Goal: Transaction & Acquisition: Purchase product/service

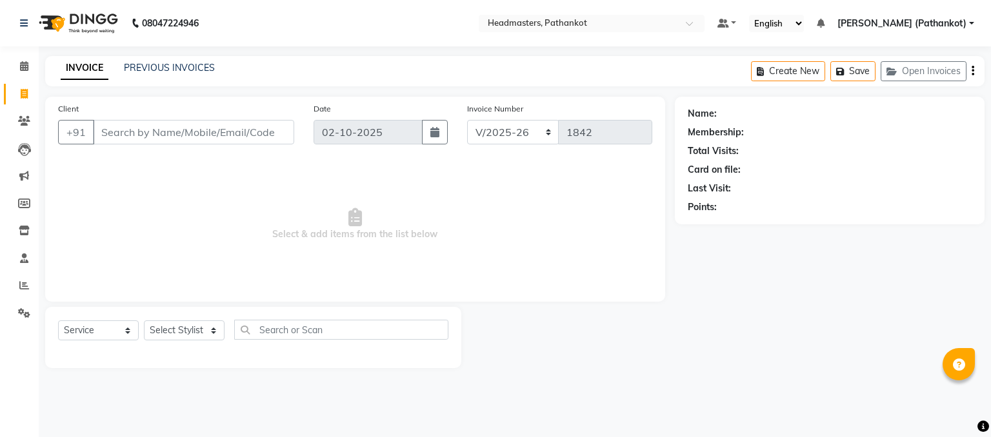
select select "7530"
select select "service"
select select "66904"
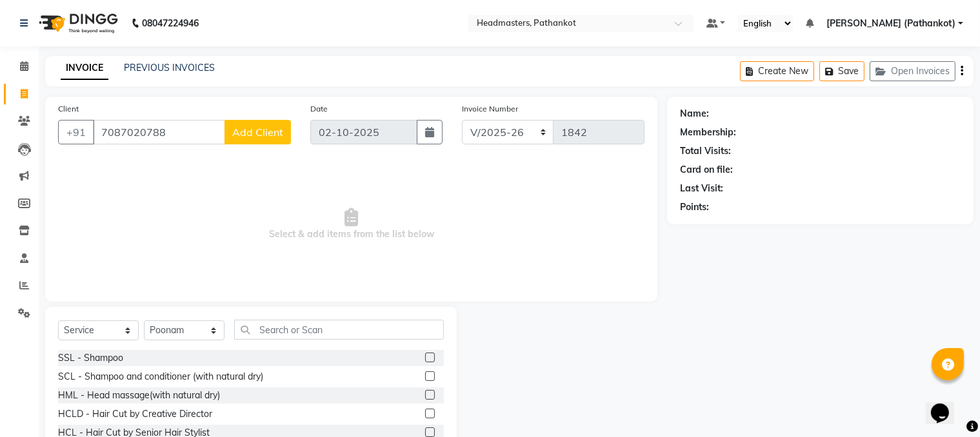
type input "7087020788"
click at [250, 137] on span "Add Client" at bounding box center [257, 132] width 51 height 13
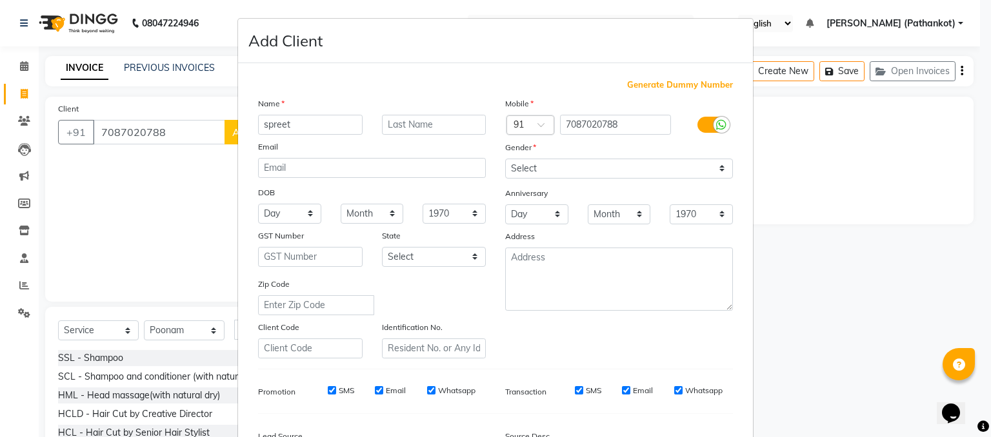
type input "spreet"
click at [608, 164] on select "Select [DEMOGRAPHIC_DATA] [DEMOGRAPHIC_DATA] Other Prefer Not To Say" at bounding box center [619, 169] width 228 height 20
select select "[DEMOGRAPHIC_DATA]"
click at [505, 159] on select "Select [DEMOGRAPHIC_DATA] [DEMOGRAPHIC_DATA] Other Prefer Not To Say" at bounding box center [619, 169] width 228 height 20
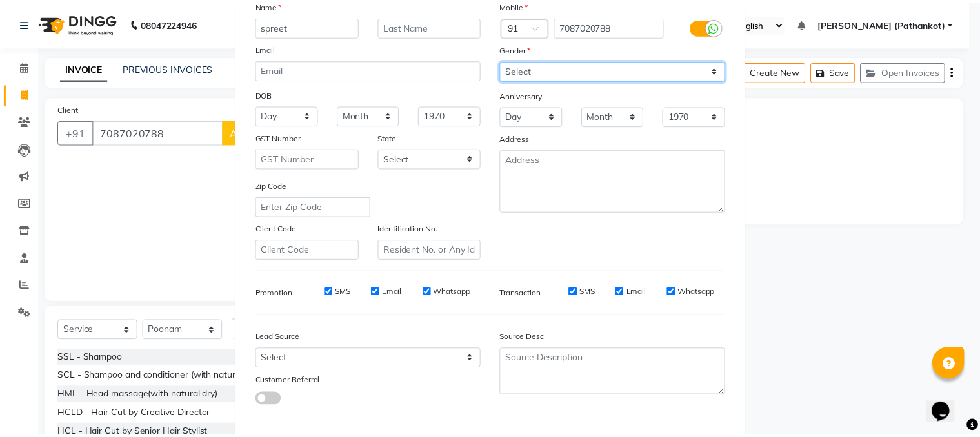
scroll to position [164, 0]
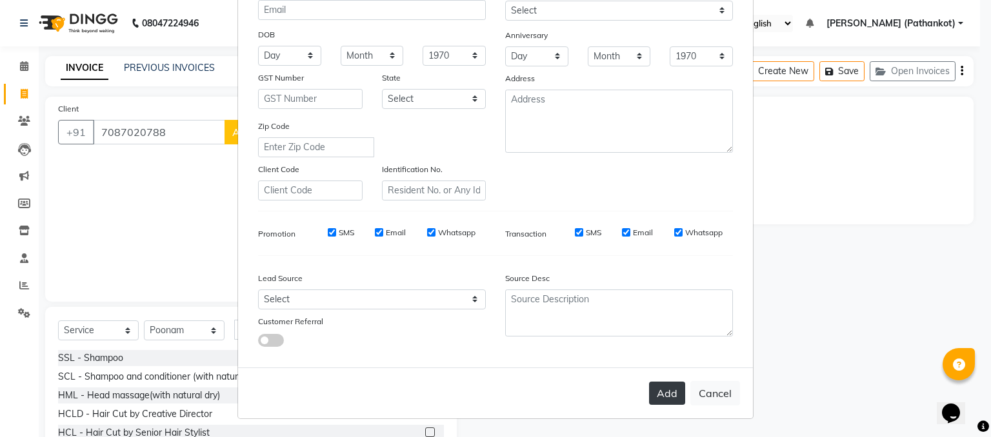
click at [657, 395] on button "Add" at bounding box center [667, 393] width 36 height 23
select select
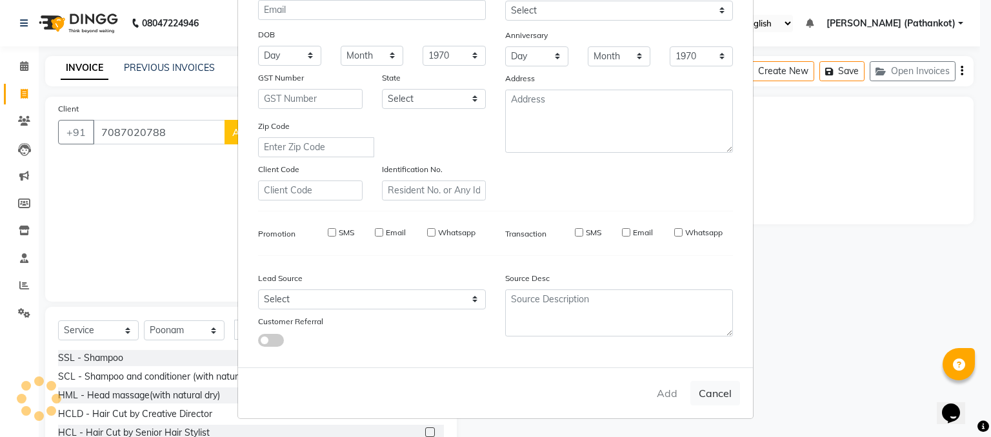
select select
checkbox input "false"
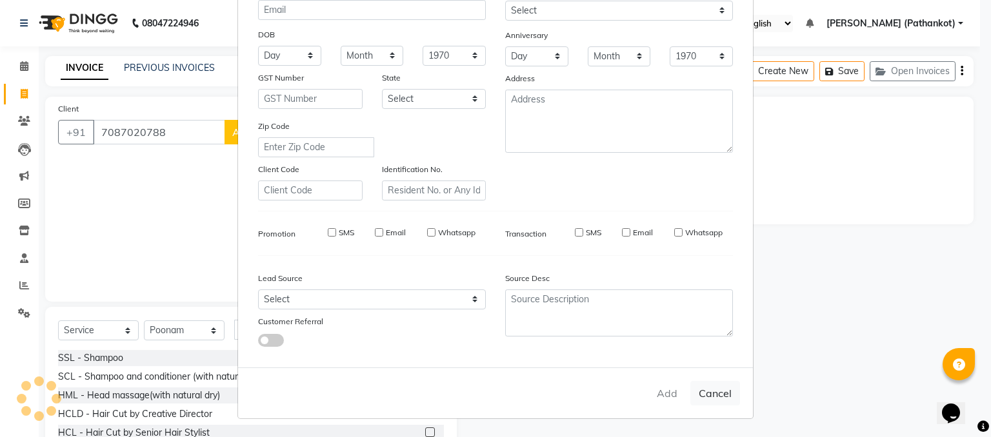
checkbox input "false"
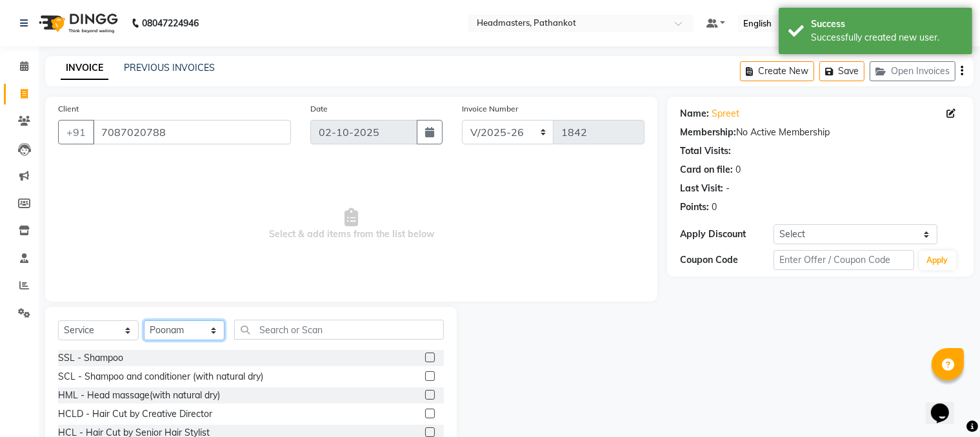
click at [197, 328] on select "Select Stylist [PERSON_NAME] HEAD [PERSON_NAME] [PERSON_NAME] [PERSON_NAME] [PE…" at bounding box center [184, 331] width 81 height 20
select select "66910"
click at [144, 321] on select "Select Stylist [PERSON_NAME] HEAD [PERSON_NAME] [PERSON_NAME] [PERSON_NAME] [PE…" at bounding box center [184, 331] width 81 height 20
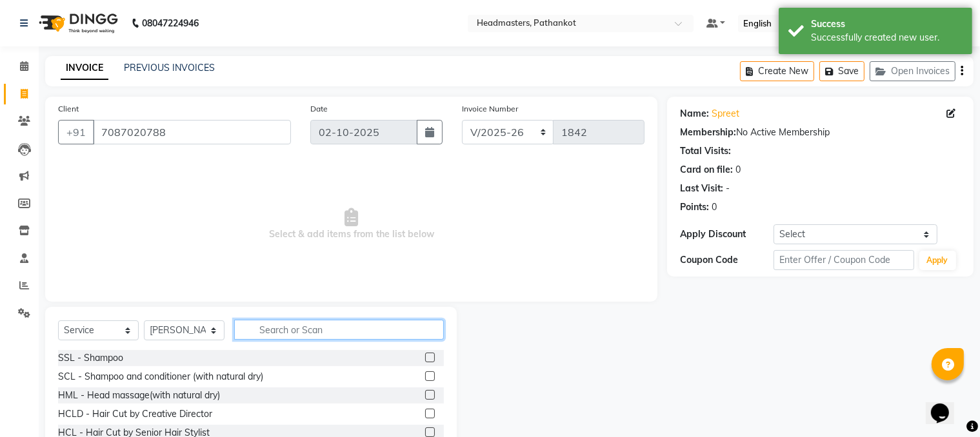
click at [307, 329] on input "text" at bounding box center [339, 330] width 210 height 20
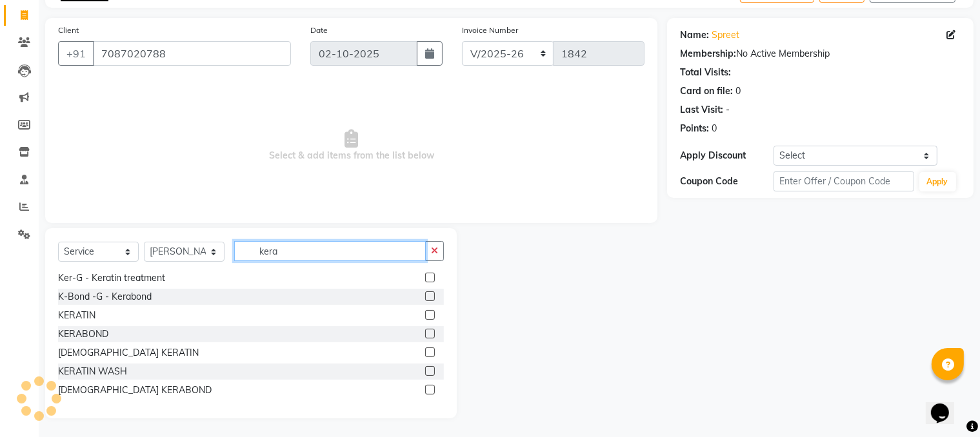
scroll to position [79, 0]
type input "kera"
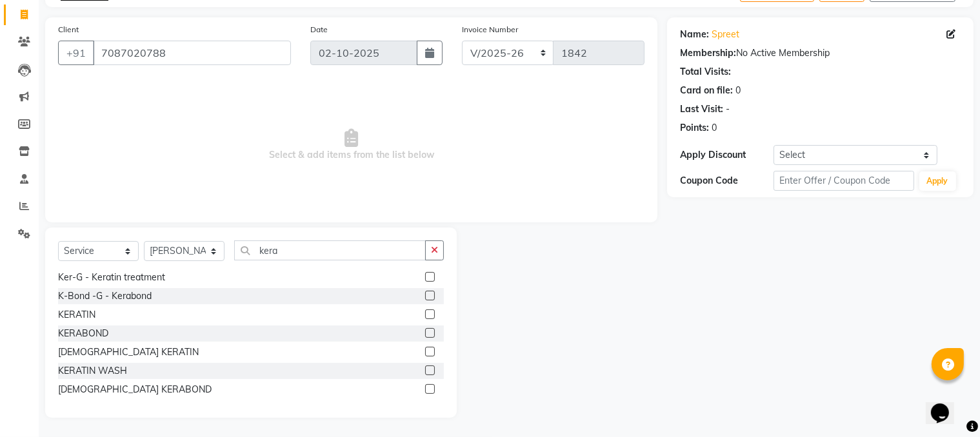
click at [425, 334] on label at bounding box center [430, 333] width 10 height 10
click at [425, 334] on input "checkbox" at bounding box center [429, 334] width 8 height 8
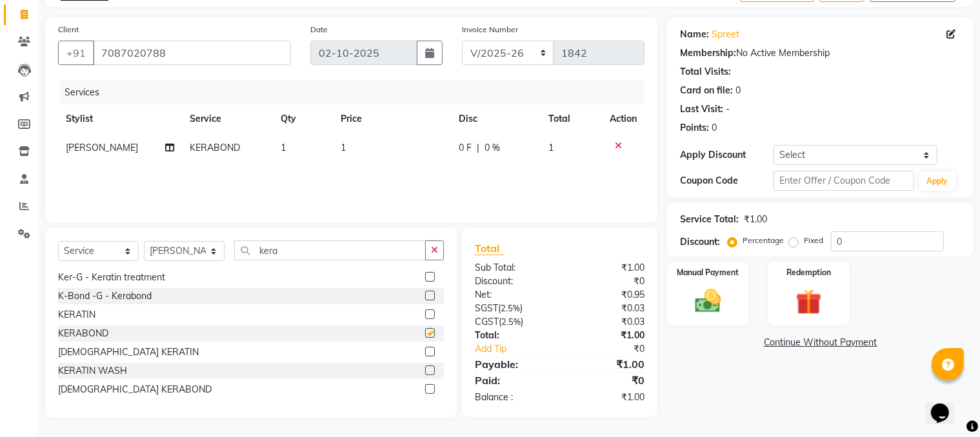
checkbox input "false"
click at [346, 154] on td "1" at bounding box center [392, 148] width 118 height 29
select select "66910"
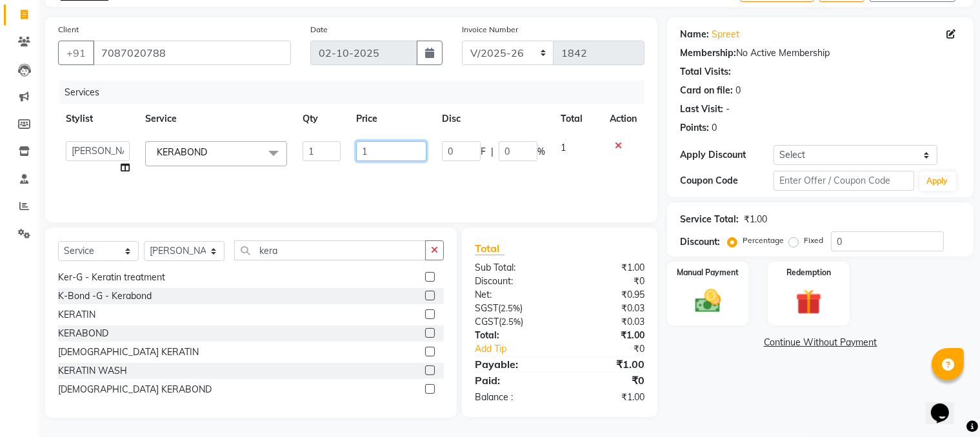
drag, startPoint x: 382, startPoint y: 152, endPoint x: 308, endPoint y: 160, distance: 74.6
click at [308, 160] on tr "[PERSON_NAME] HEAD [PERSON_NAME] [PERSON_NAME] [PERSON_NAME] [PERSON_NAME] [PER…" at bounding box center [351, 158] width 586 height 49
type input "10500"
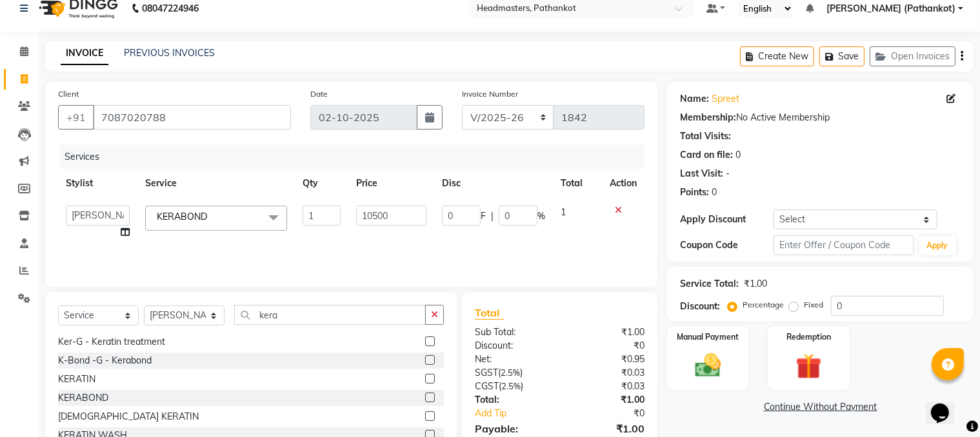
click at [341, 243] on div "Services Stylist Service Qty Price Disc Total Action [PERSON_NAME] HEAD [PERSON…" at bounding box center [351, 209] width 586 height 129
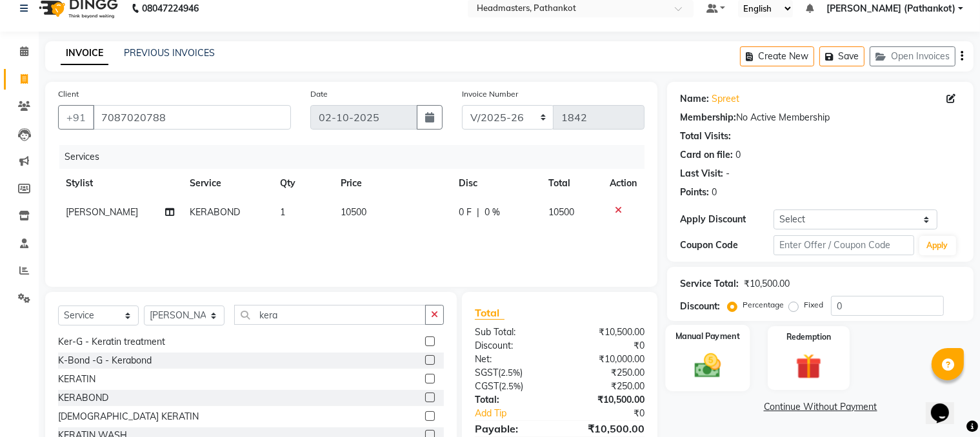
scroll to position [79, 0]
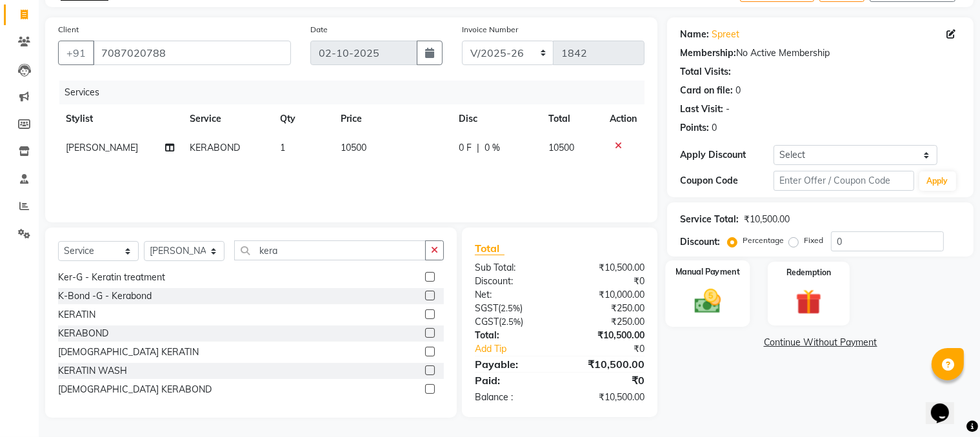
click at [714, 289] on img at bounding box center [707, 301] width 43 height 31
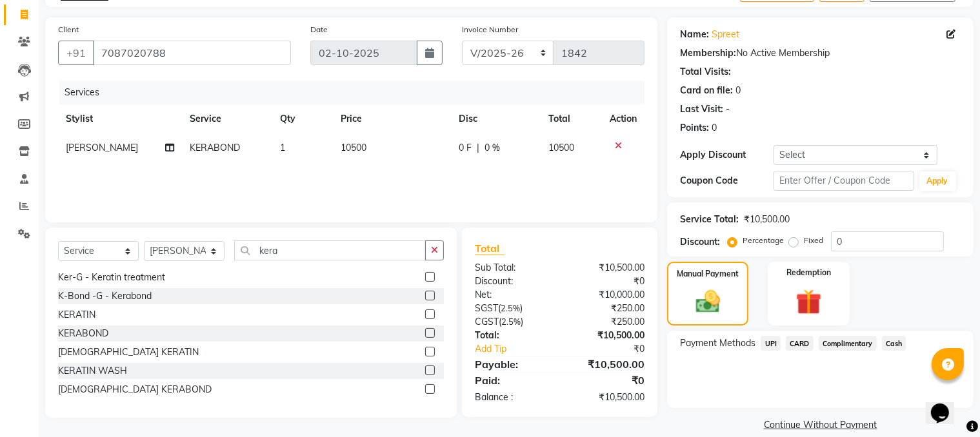
click at [766, 342] on span "UPI" at bounding box center [770, 343] width 20 height 15
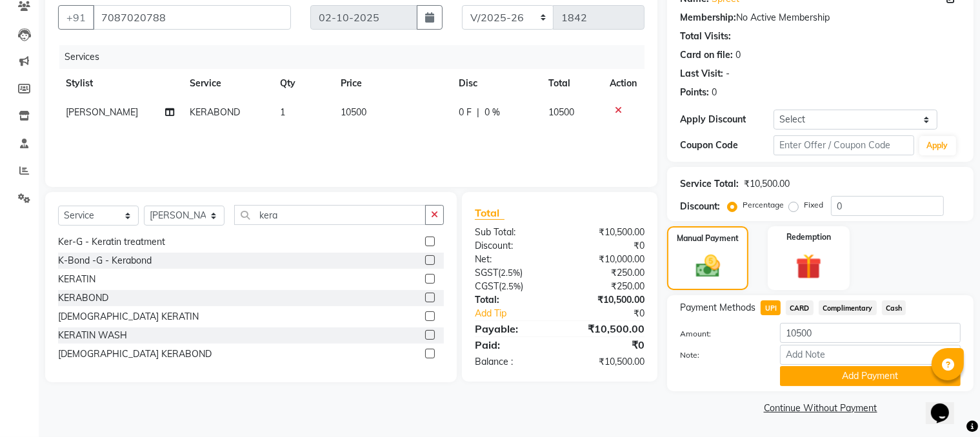
scroll to position [116, 0]
drag, startPoint x: 822, startPoint y: 333, endPoint x: 718, endPoint y: 328, distance: 104.0
click at [718, 328] on div "Amount: 10500" at bounding box center [820, 334] width 300 height 22
type input "6500"
click at [808, 370] on button "Add Payment" at bounding box center [870, 376] width 181 height 20
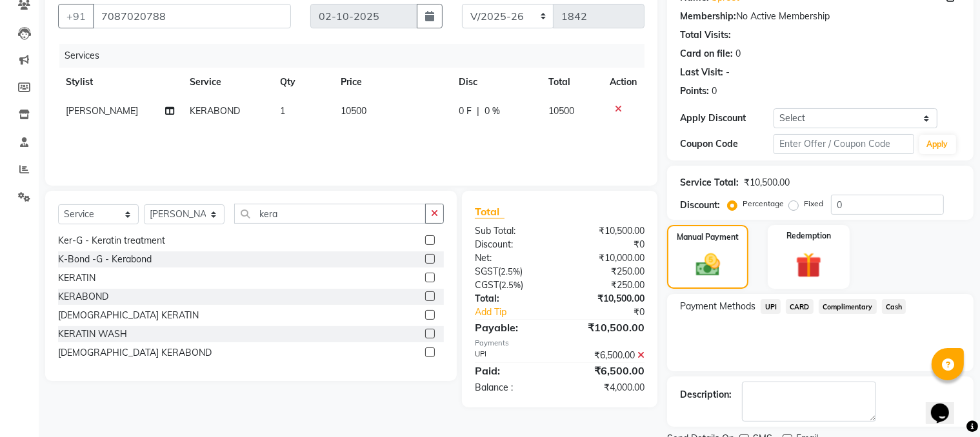
click at [894, 312] on span "Cash" at bounding box center [894, 306] width 25 height 15
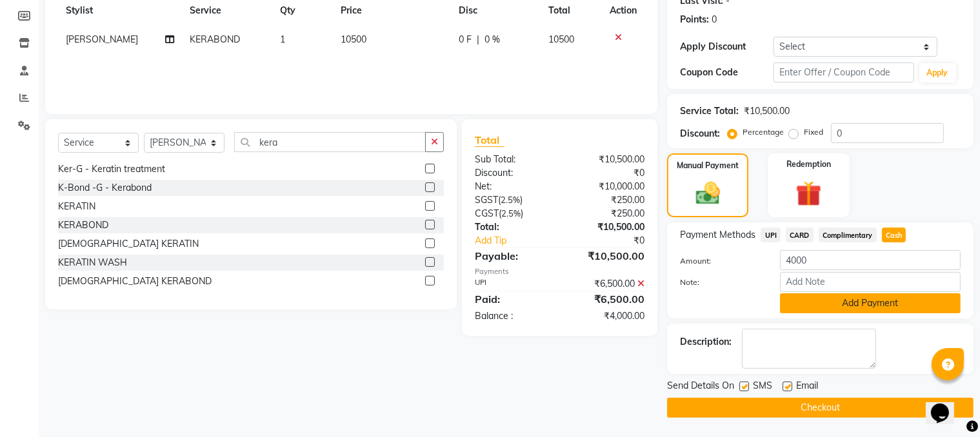
click at [824, 308] on button "Add Payment" at bounding box center [870, 303] width 181 height 20
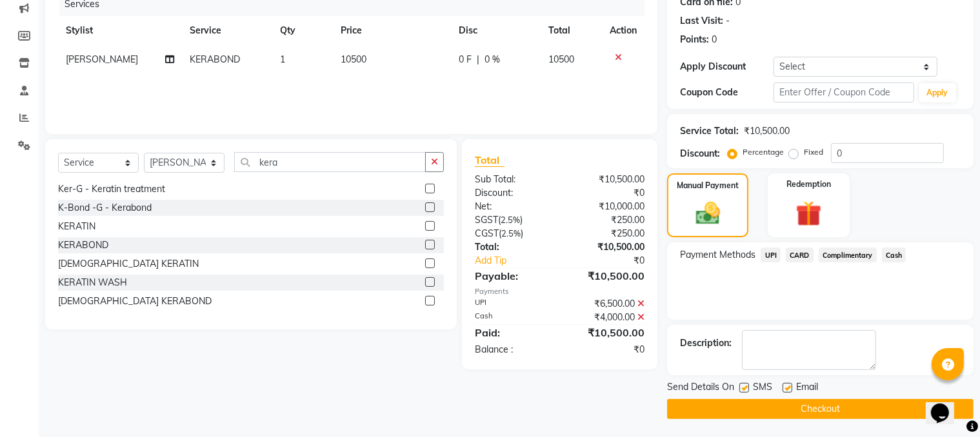
click at [846, 410] on button "Checkout" at bounding box center [820, 409] width 306 height 20
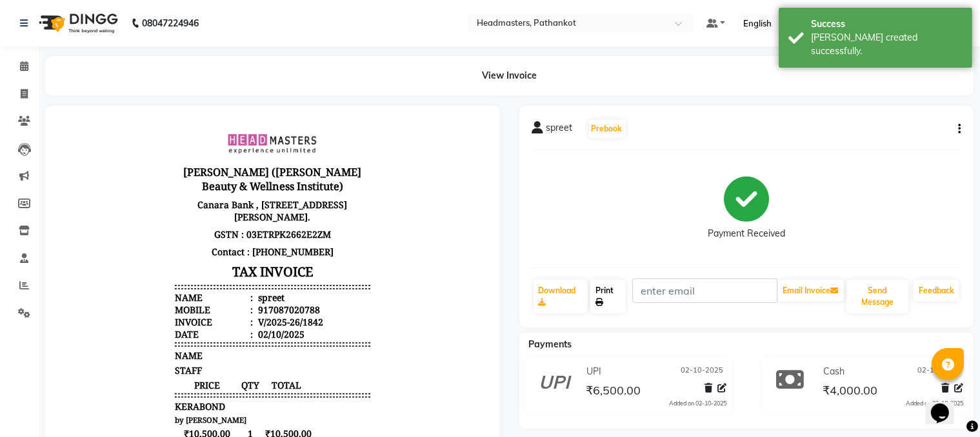
click at [616, 296] on link "Print" at bounding box center [607, 297] width 35 height 34
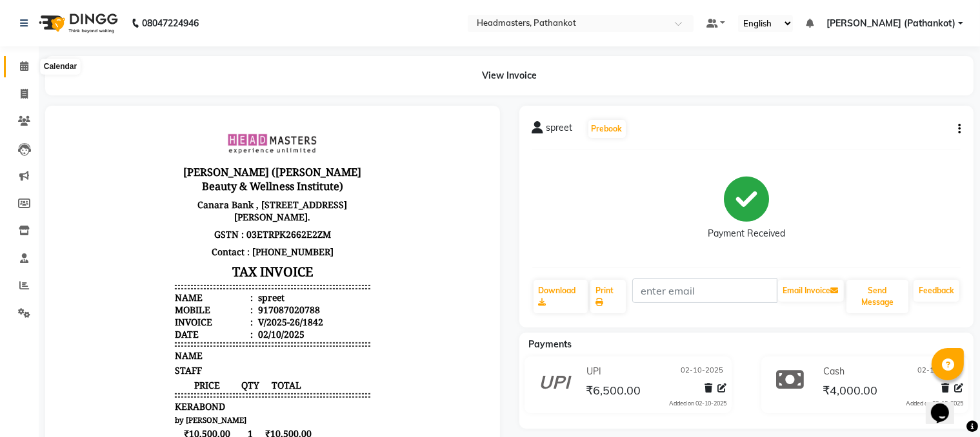
click at [20, 61] on icon at bounding box center [24, 66] width 8 height 10
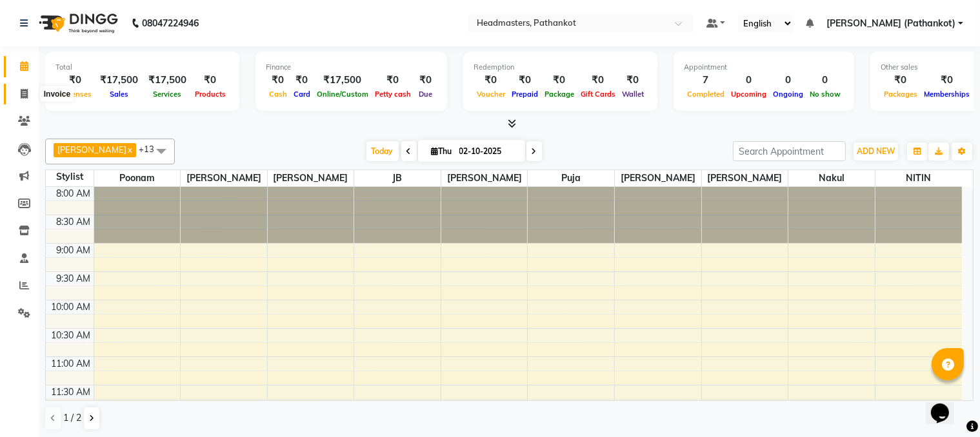
click at [26, 94] on icon at bounding box center [24, 94] width 7 height 10
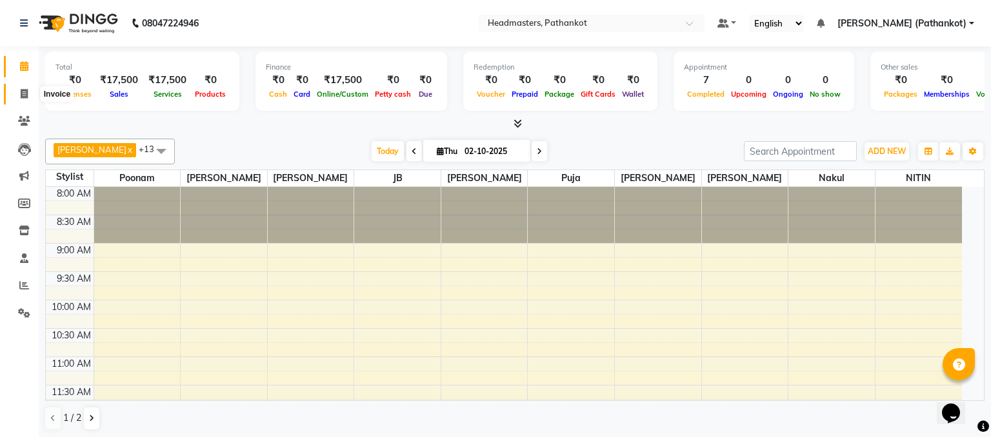
select select "service"
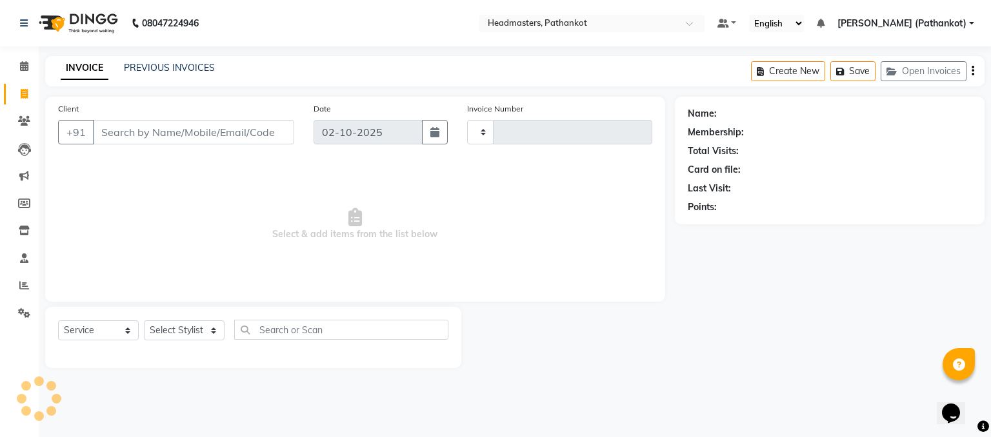
type input "1843"
select select "7530"
select select "66904"
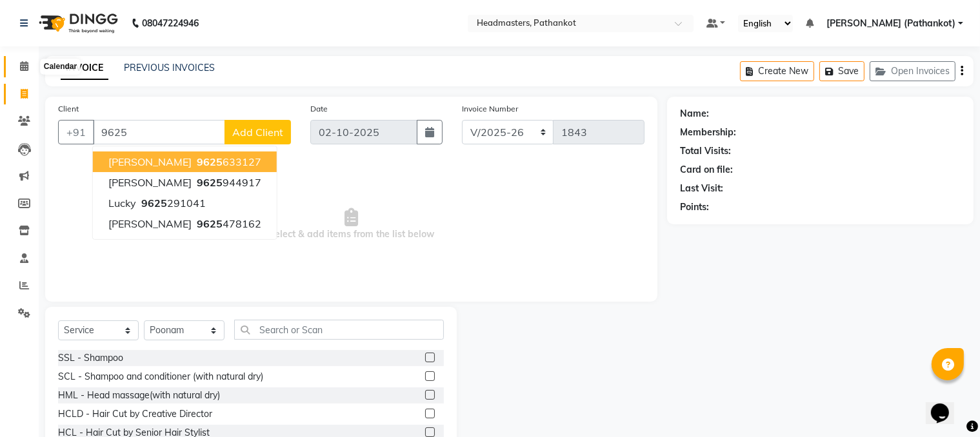
type input "9625"
click at [22, 63] on icon at bounding box center [24, 66] width 8 height 10
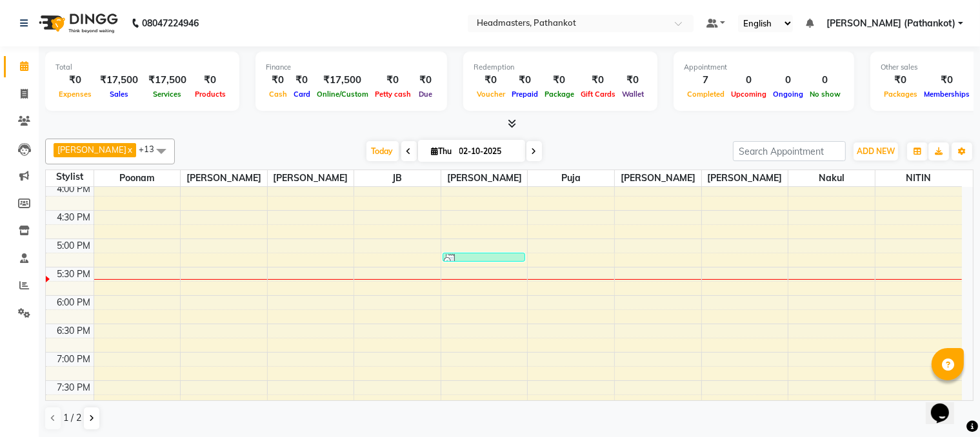
scroll to position [517, 0]
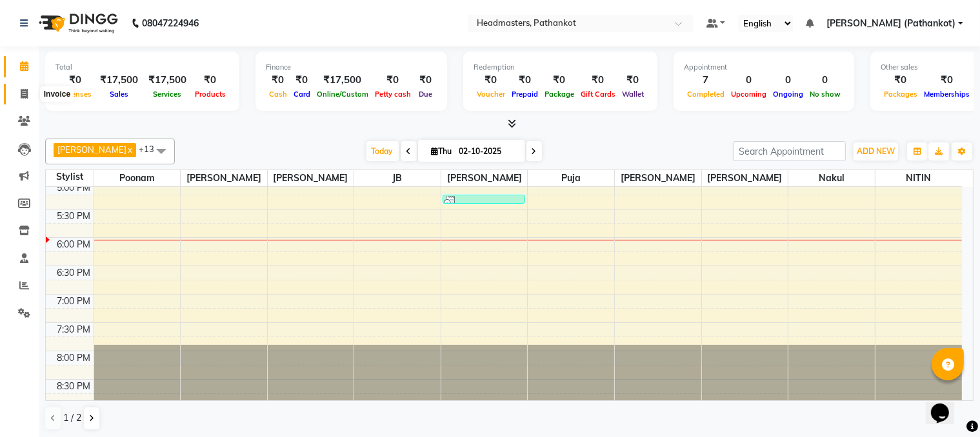
click at [21, 91] on icon at bounding box center [24, 94] width 7 height 10
select select "service"
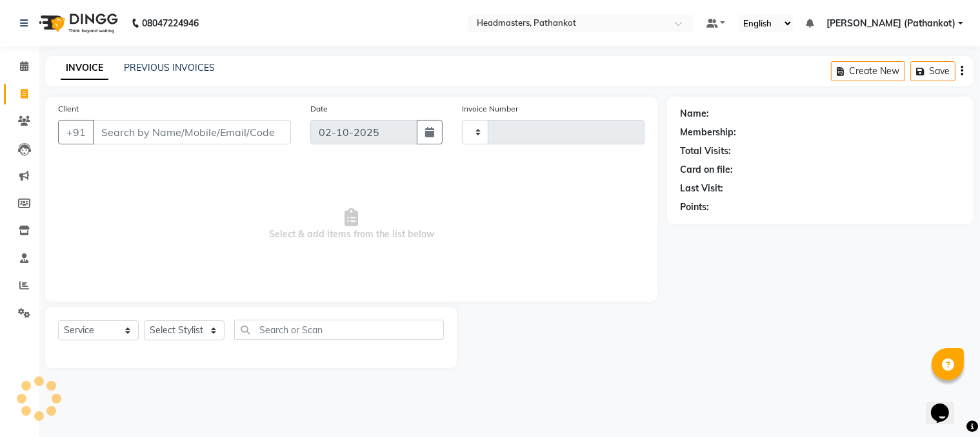
type input "1843"
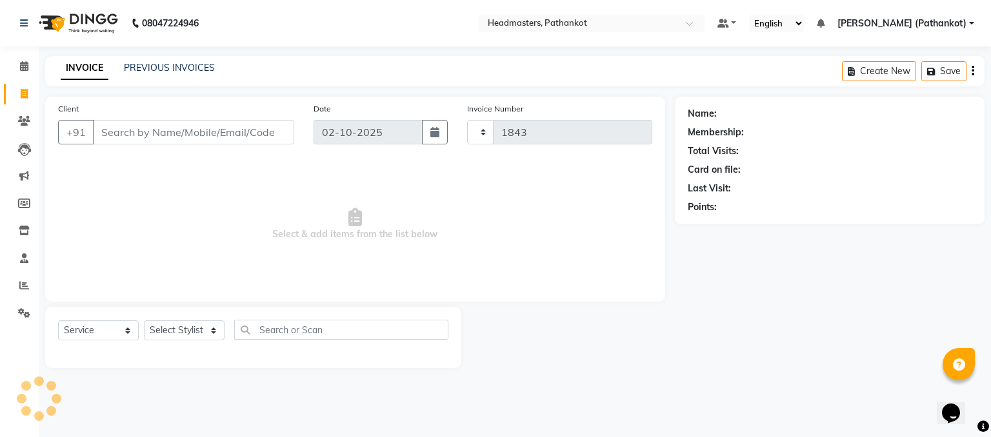
select select "7530"
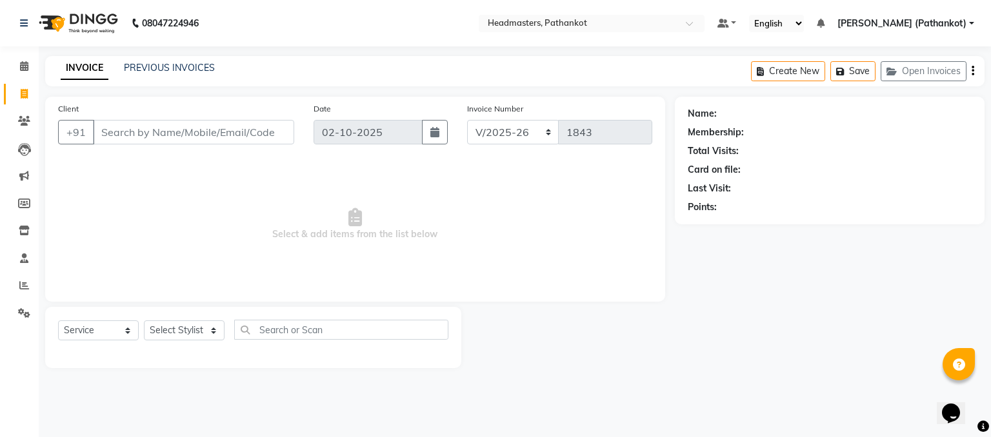
select select "66904"
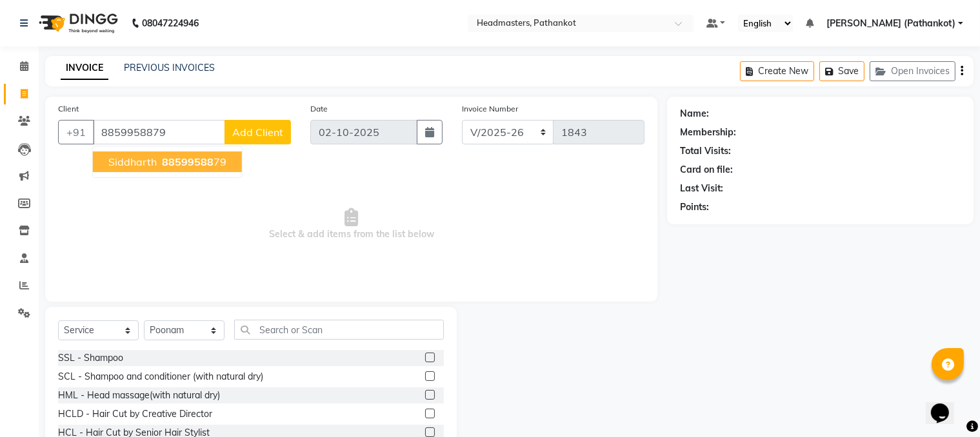
type input "8859958879"
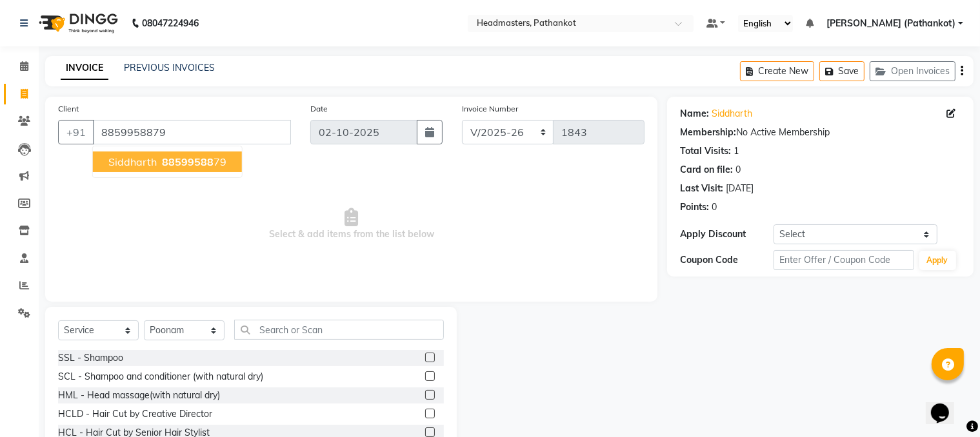
click at [170, 166] on span "88599588" at bounding box center [188, 161] width 52 height 13
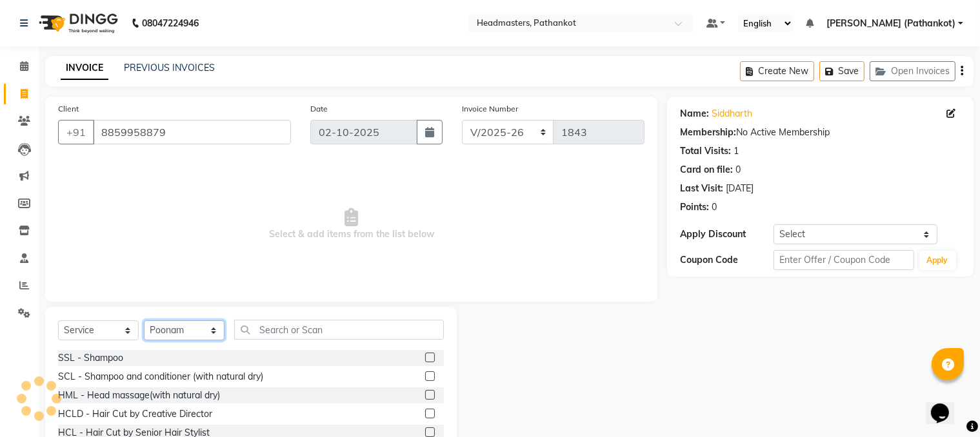
click at [164, 330] on select "Select Stylist [PERSON_NAME] HEAD [PERSON_NAME] [PERSON_NAME] [PERSON_NAME] [PE…" at bounding box center [184, 331] width 81 height 20
select select "66907"
click at [144, 321] on select "Select Stylist [PERSON_NAME] HEAD [PERSON_NAME] [PERSON_NAME] [PERSON_NAME] [PE…" at bounding box center [184, 331] width 81 height 20
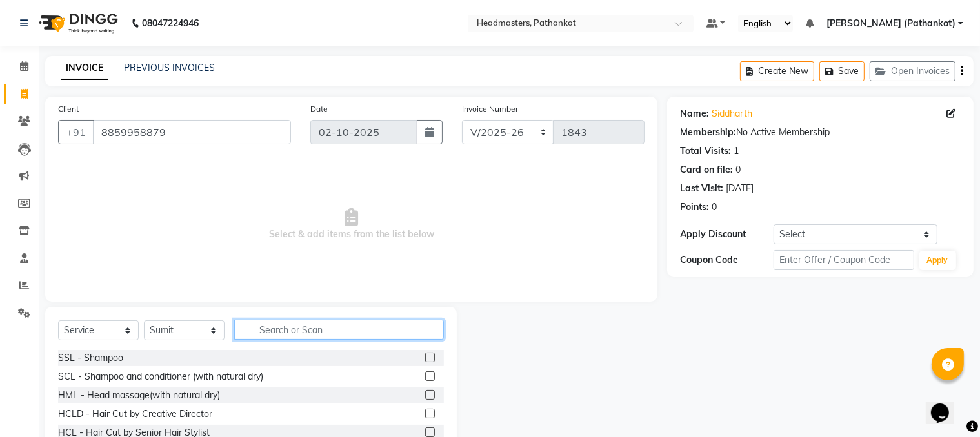
click at [289, 325] on input "text" at bounding box center [339, 330] width 210 height 20
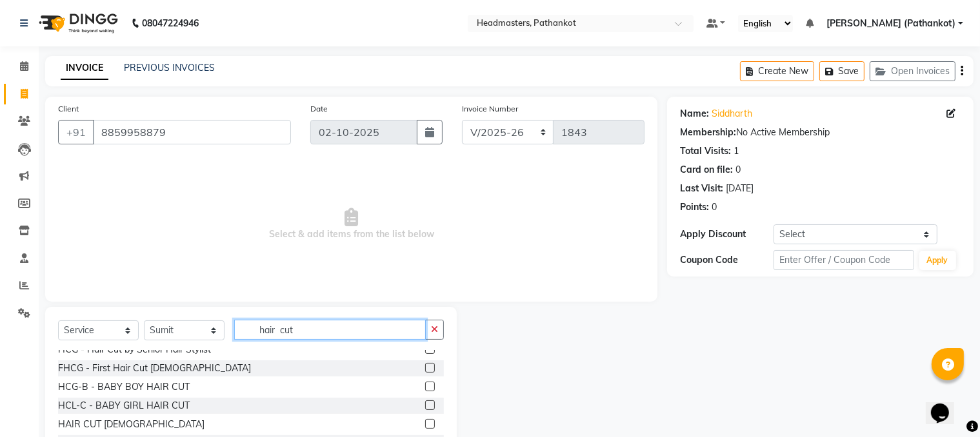
type input "hair cut"
click at [425, 423] on label at bounding box center [430, 424] width 10 height 10
click at [425, 423] on input "checkbox" at bounding box center [429, 425] width 8 height 8
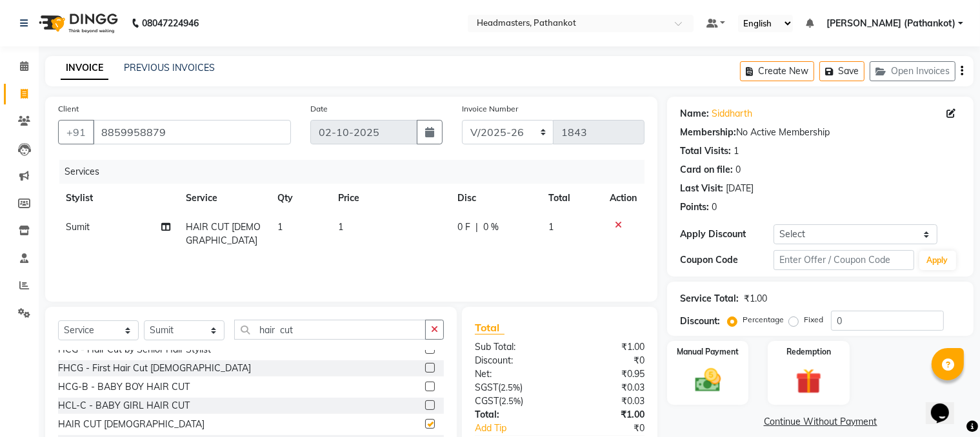
checkbox input "false"
click at [337, 236] on td "1" at bounding box center [389, 234] width 119 height 43
select select "66907"
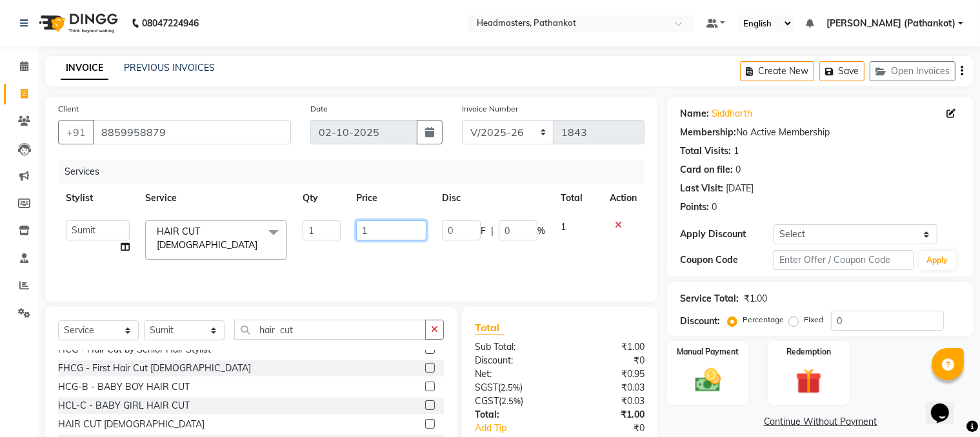
drag, startPoint x: 366, startPoint y: 224, endPoint x: 353, endPoint y: 235, distance: 16.5
click at [353, 233] on td "1" at bounding box center [391, 240] width 86 height 55
type input "300"
click at [348, 253] on div "Services Stylist Service Qty Price Disc Total Action [PERSON_NAME] HEAD [PERSON…" at bounding box center [351, 224] width 586 height 129
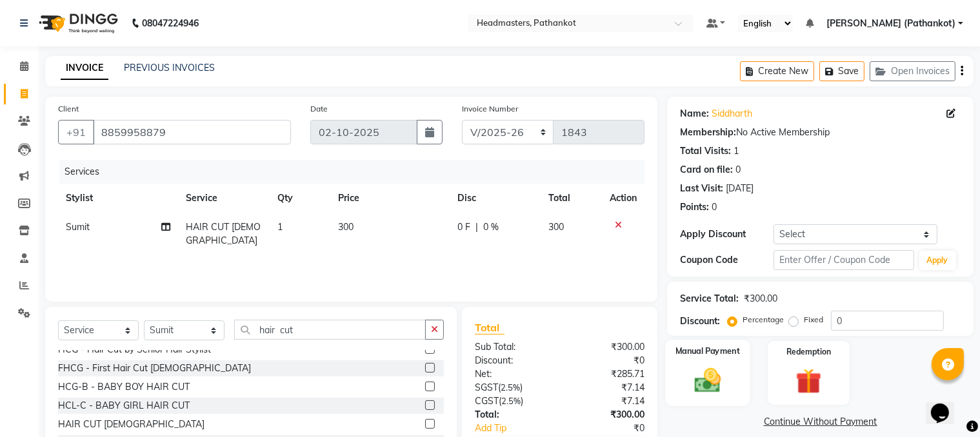
click at [728, 369] on img at bounding box center [707, 381] width 43 height 31
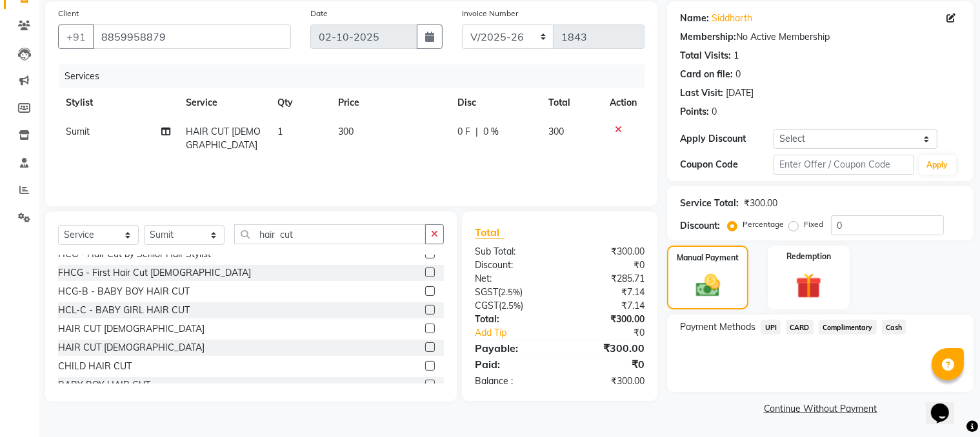
click at [772, 330] on span "UPI" at bounding box center [770, 327] width 20 height 15
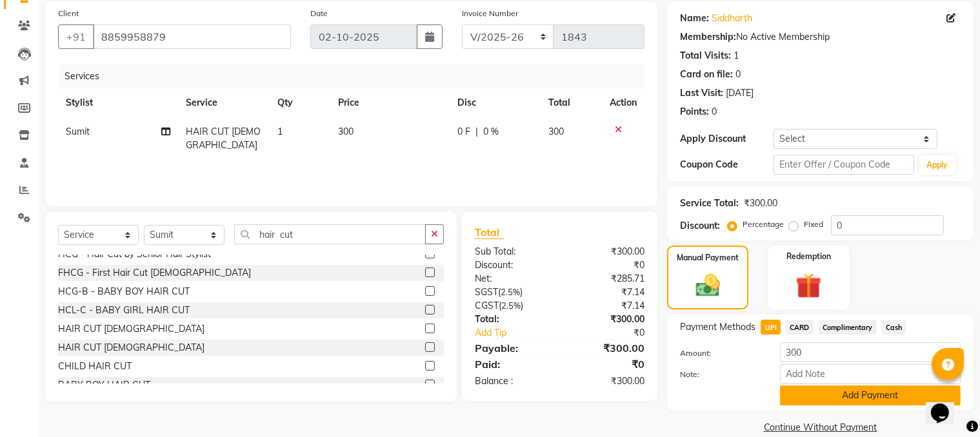
click at [856, 392] on button "Add Payment" at bounding box center [870, 396] width 181 height 20
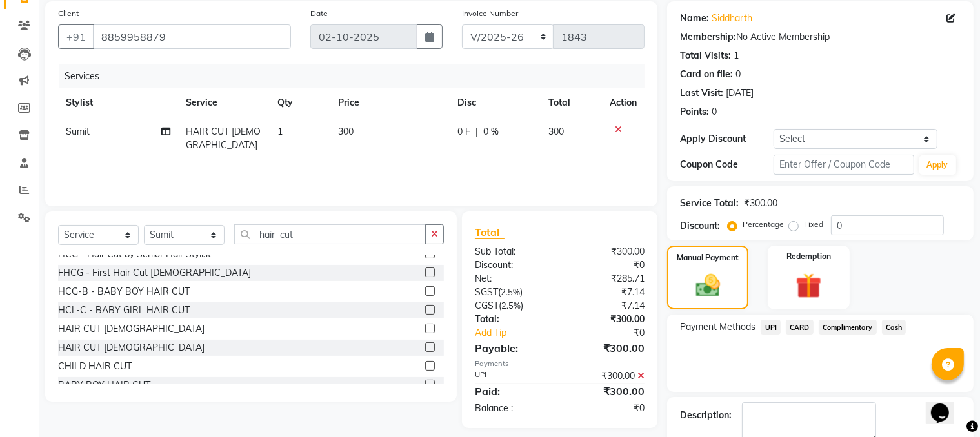
scroll to position [160, 0]
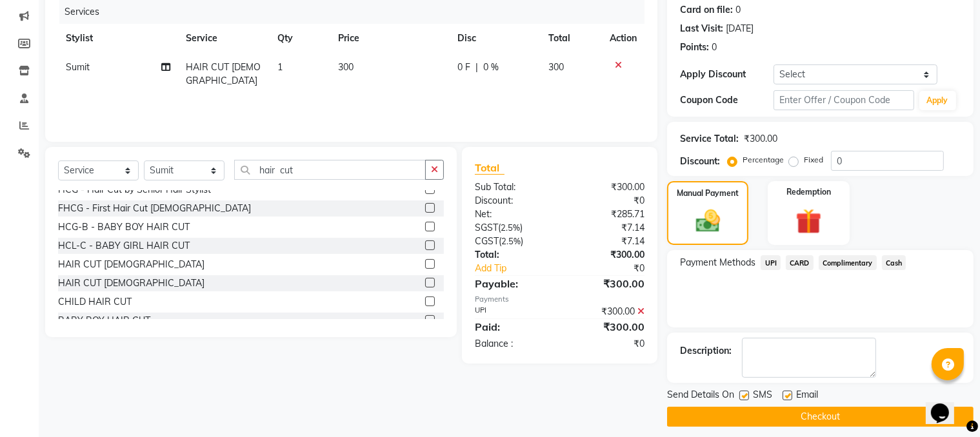
click at [807, 412] on button "Checkout" at bounding box center [820, 417] width 306 height 20
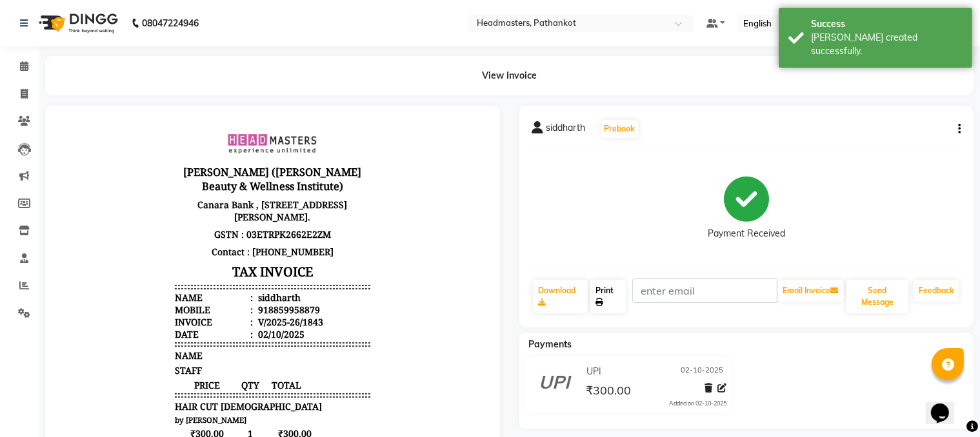
click at [617, 299] on link "Print" at bounding box center [607, 297] width 35 height 34
